Goal: Task Accomplishment & Management: Use online tool/utility

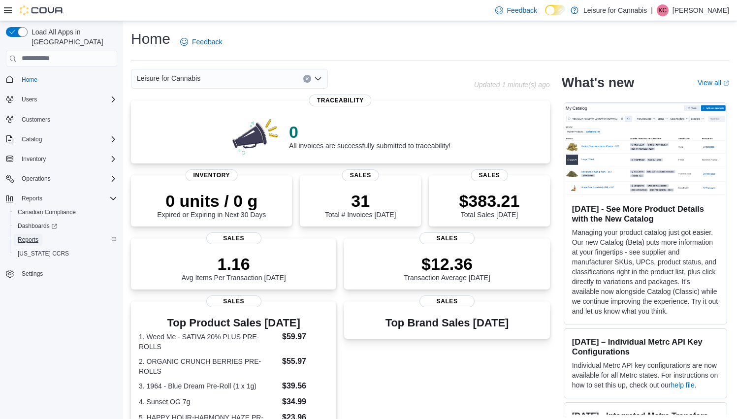
click at [26, 236] on span "Reports" at bounding box center [28, 240] width 21 height 8
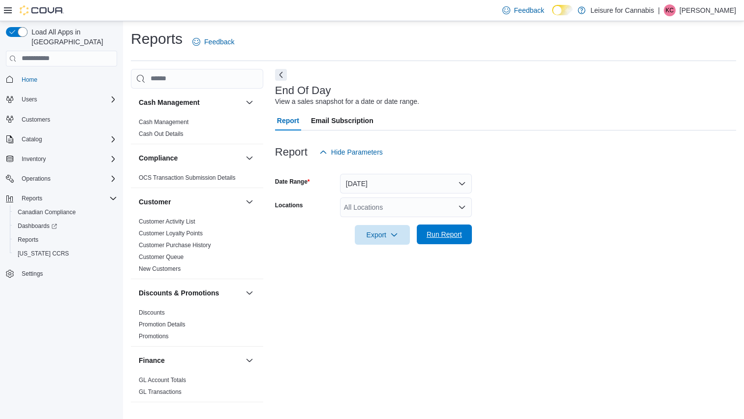
click at [453, 236] on span "Run Report" at bounding box center [444, 234] width 35 height 10
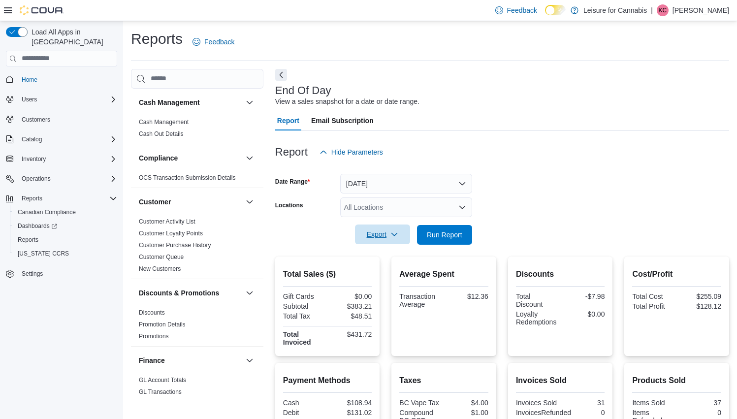
click at [376, 240] on span "Export" at bounding box center [382, 234] width 43 height 20
click at [375, 273] on span "Export to Pdf" at bounding box center [384, 274] width 44 height 8
